Goal: Check status: Check status

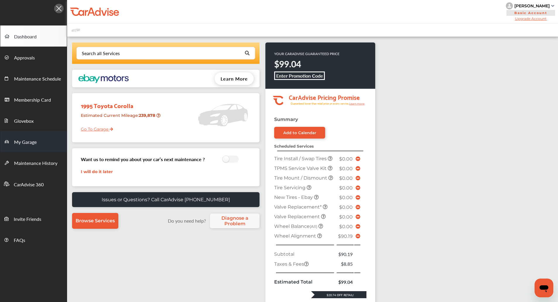
click at [35, 138] on span "My Garage" at bounding box center [25, 142] width 23 height 8
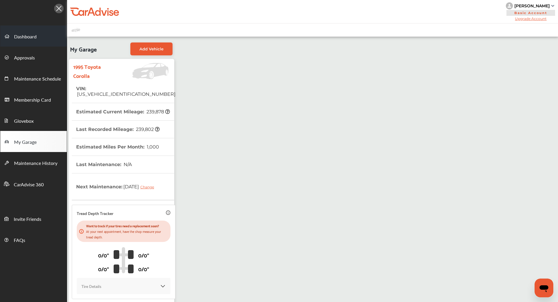
click at [40, 41] on link "Dashboard" at bounding box center [33, 35] width 66 height 21
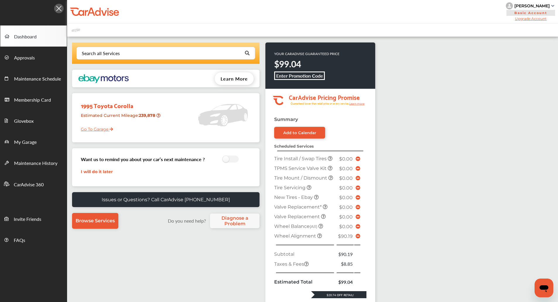
scroll to position [146, 0]
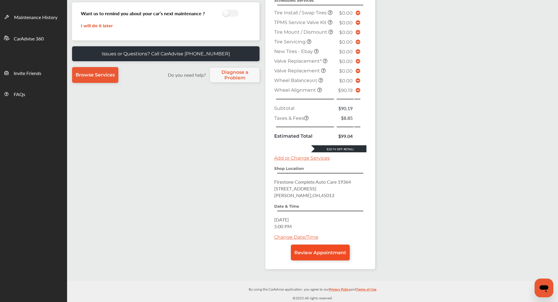
click at [327, 249] on link "Review Appointment" at bounding box center [320, 252] width 59 height 16
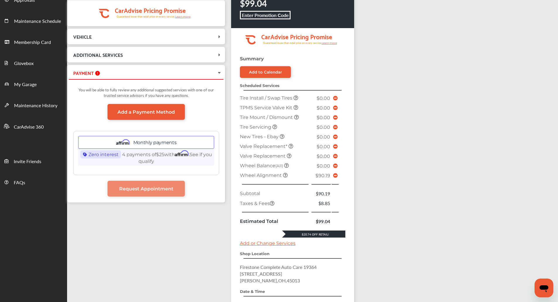
scroll to position [58, 0]
